Goal: Transaction & Acquisition: Purchase product/service

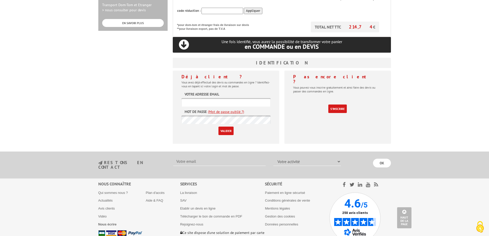
scroll to position [206, 0]
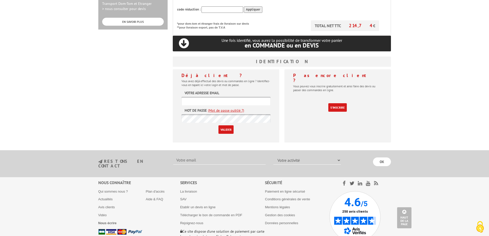
type input "[EMAIL_ADDRESS][PERSON_NAME][DOMAIN_NAME]"
click at [227, 125] on input "Valider" at bounding box center [226, 129] width 15 height 8
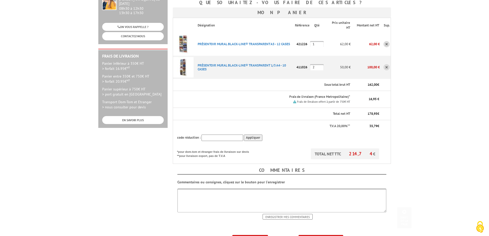
scroll to position [154, 0]
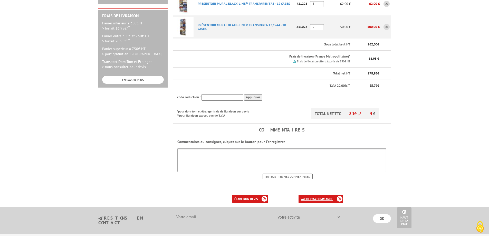
click at [314, 197] on b "ma commande" at bounding box center [322, 199] width 21 height 4
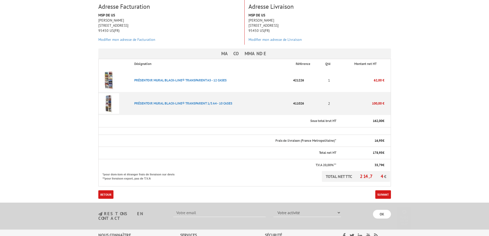
scroll to position [154, 0]
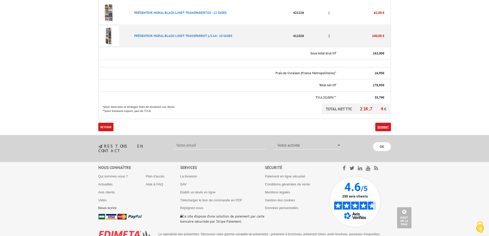
click at [384, 123] on link "Suivant" at bounding box center [384, 127] width 16 height 8
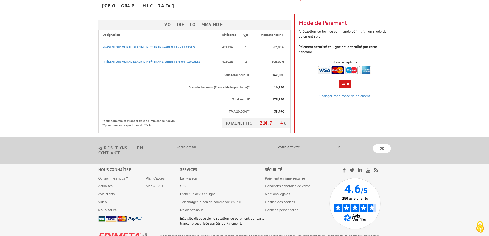
scroll to position [77, 0]
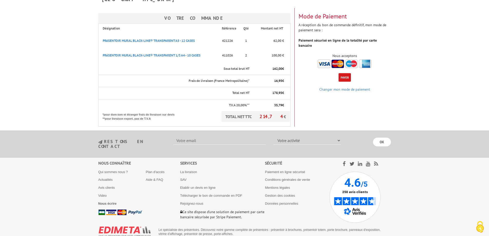
click at [324, 60] on img at bounding box center [345, 64] width 54 height 8
click at [346, 73] on button "Payer" at bounding box center [345, 77] width 12 height 8
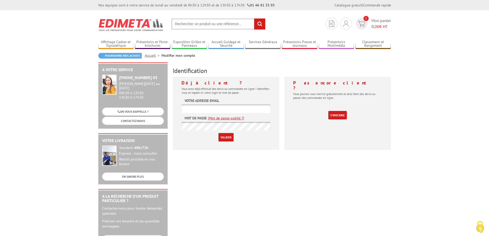
type input "[EMAIL_ADDRESS][PERSON_NAME][DOMAIN_NAME]"
click at [227, 139] on input "Valider" at bounding box center [226, 137] width 15 height 8
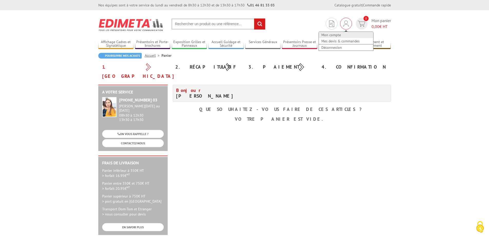
click at [333, 34] on link "Mon compte" at bounding box center [346, 35] width 54 height 6
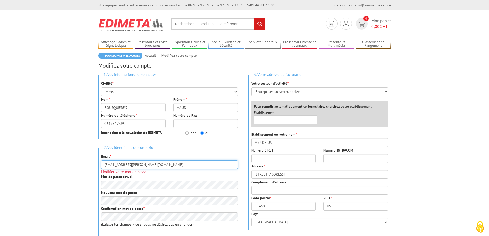
click at [125, 165] on input "mspdeus@gail.com" at bounding box center [169, 164] width 137 height 9
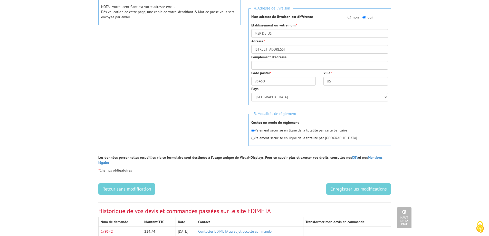
scroll to position [231, 0]
type input "mspdeus@gmail.com"
click at [355, 185] on input "Enregistrer les modifications" at bounding box center [359, 188] width 65 height 11
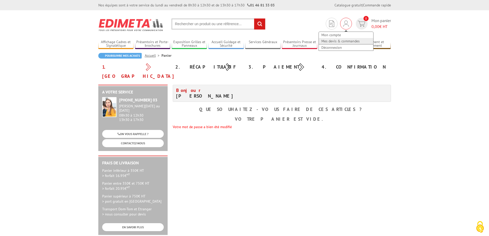
click at [337, 39] on link "Mes devis & commandes" at bounding box center [346, 41] width 54 height 6
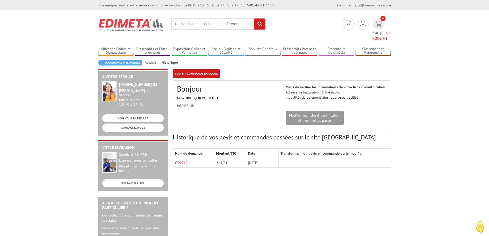
scroll to position [26, 0]
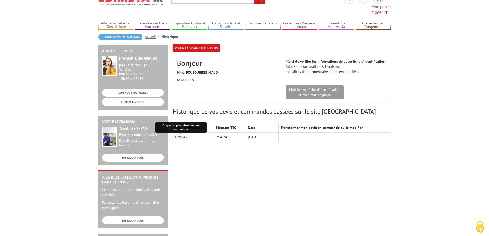
click at [181, 135] on link "C79542" at bounding box center [181, 137] width 12 height 5
